Goal: Information Seeking & Learning: Check status

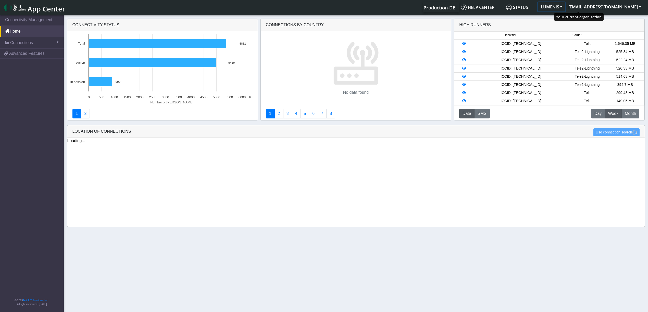
click at [565, 5] on button "LUMENIS" at bounding box center [551, 6] width 28 height 9
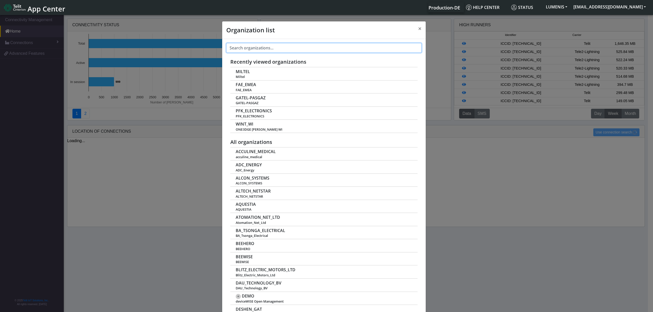
click at [270, 52] on input "text" at bounding box center [323, 48] width 195 height 10
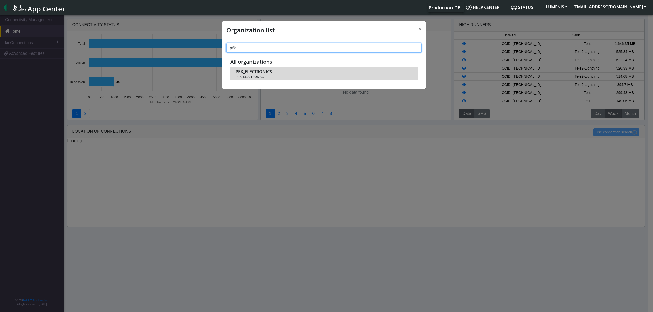
type input "pfk"
click at [249, 73] on span "PFK_ELECTRONICS" at bounding box center [254, 71] width 36 height 5
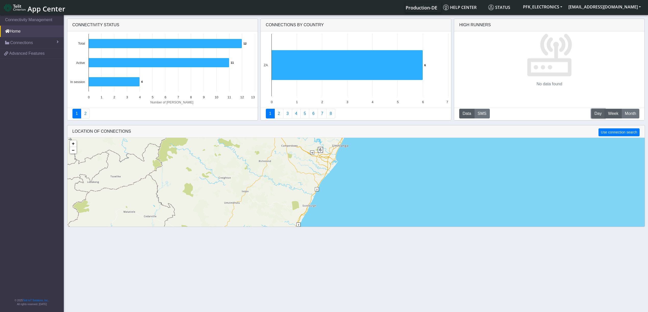
click at [592, 112] on button "D Day" at bounding box center [598, 114] width 14 height 10
click at [637, 117] on button "M Month" at bounding box center [630, 114] width 18 height 10
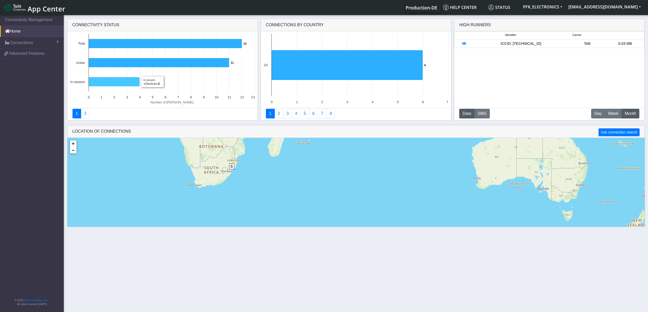
click at [108, 78] on icon at bounding box center [113, 81] width 51 height 9
click at [108, 82] on icon at bounding box center [113, 81] width 51 height 9
click at [152, 84] on rect at bounding box center [162, 69] width 190 height 76
click at [122, 85] on icon at bounding box center [113, 81] width 51 height 9
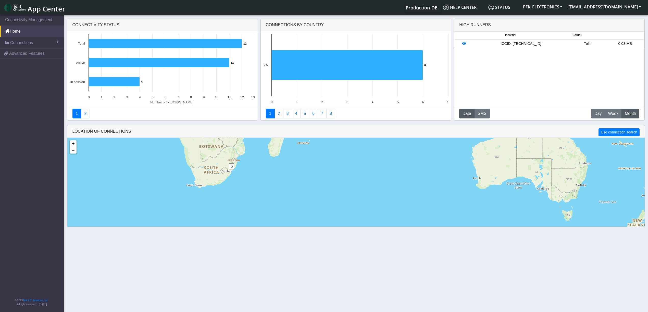
click at [233, 167] on div "6 + − ©2025 MapQuest, | Terms" at bounding box center [355, 208] width 577 height 140
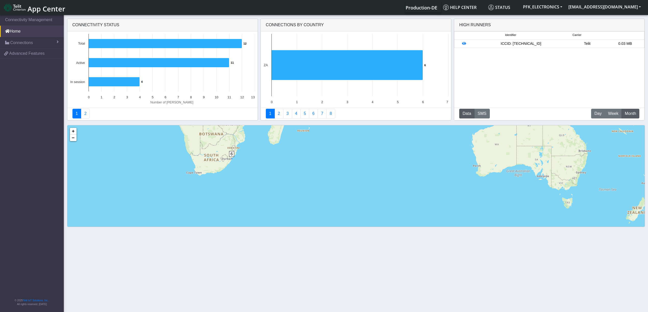
click at [231, 155] on span "6" at bounding box center [231, 154] width 5 height 6
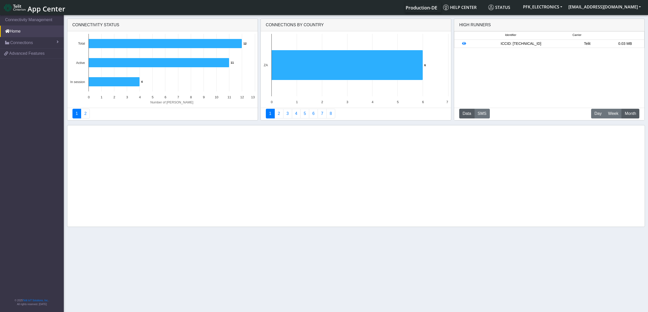
scroll to position [12, 0]
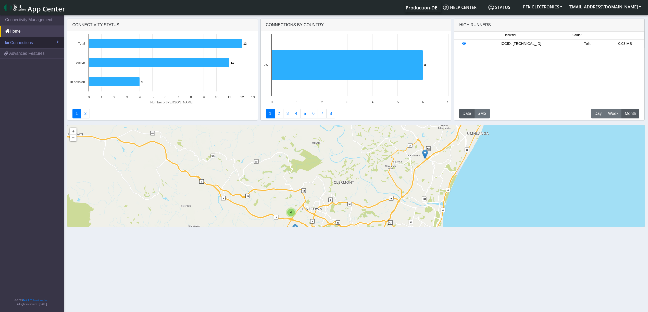
click at [33, 44] on link "Connections" at bounding box center [32, 42] width 64 height 11
click at [19, 54] on link "List" at bounding box center [32, 53] width 64 height 11
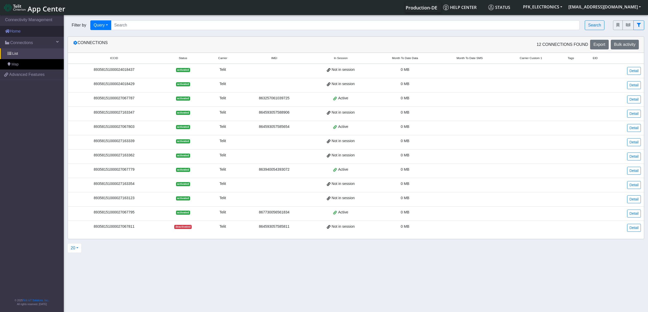
click at [23, 34] on link "Home" at bounding box center [32, 31] width 64 height 11
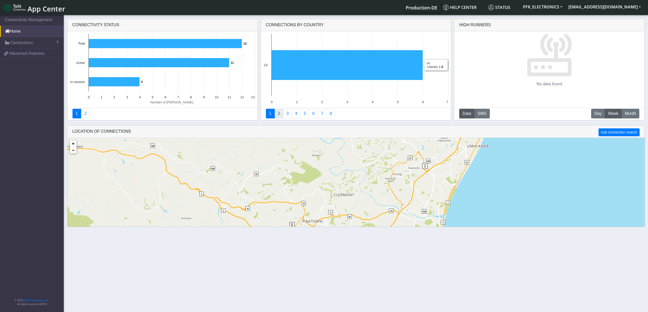
click at [278, 113] on link "2" at bounding box center [278, 114] width 9 height 10
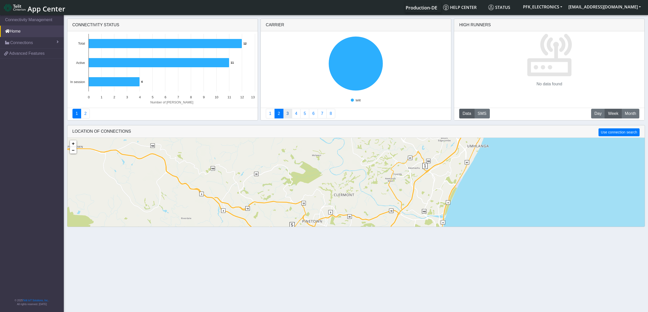
click at [287, 117] on link "3" at bounding box center [287, 114] width 9 height 10
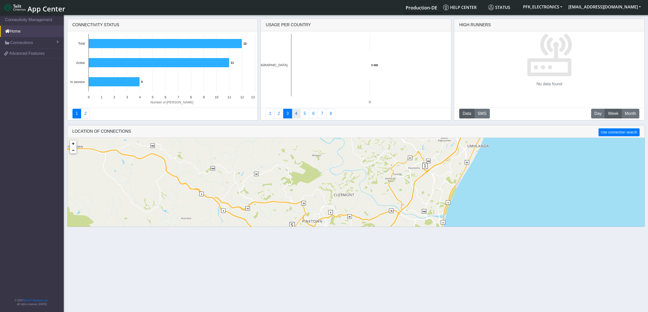
click at [299, 117] on link "4" at bounding box center [296, 114] width 9 height 10
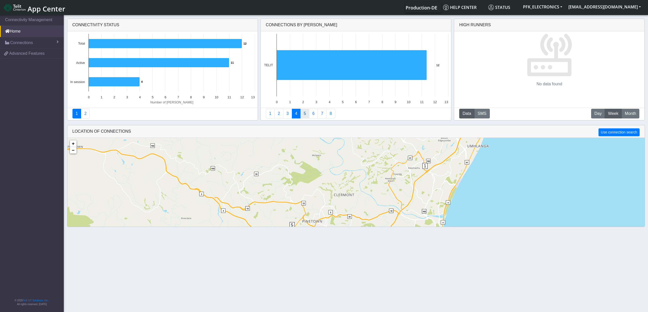
click at [306, 117] on link "5" at bounding box center [304, 114] width 9 height 10
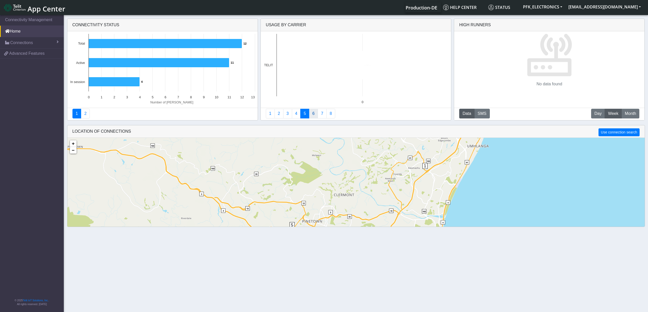
click at [315, 116] on link "6" at bounding box center [313, 114] width 9 height 10
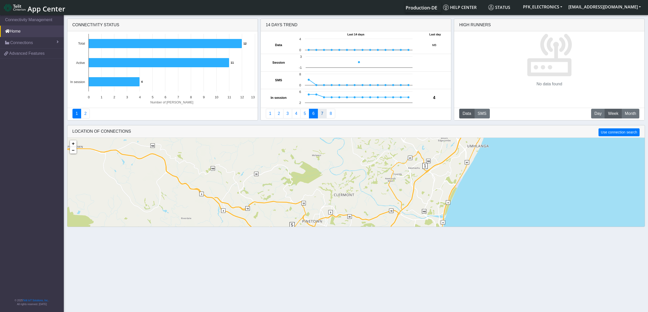
click at [325, 115] on link "7" at bounding box center [321, 114] width 9 height 10
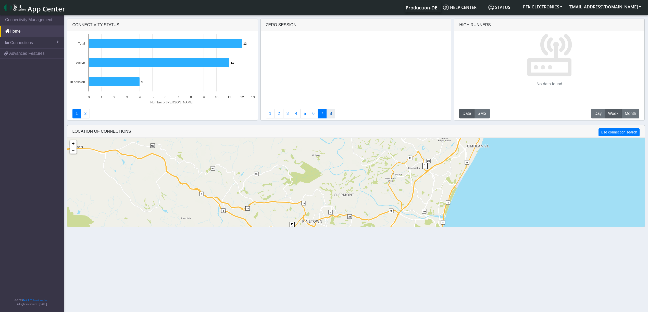
click at [333, 113] on link "8" at bounding box center [330, 114] width 9 height 10
